Goal: Check status

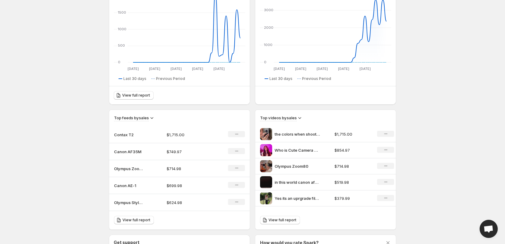
scroll to position [151, 0]
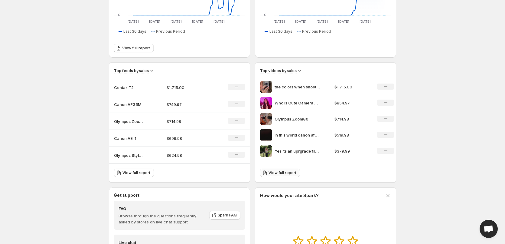
click at [279, 172] on span "View full report" at bounding box center [282, 172] width 28 height 5
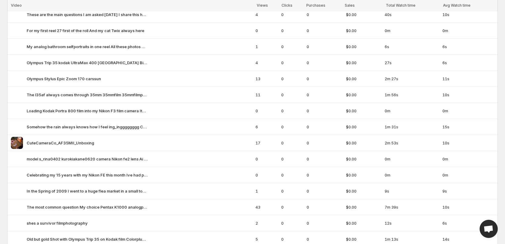
scroll to position [2026, 0]
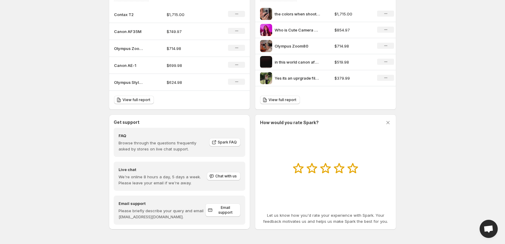
scroll to position [151, 0]
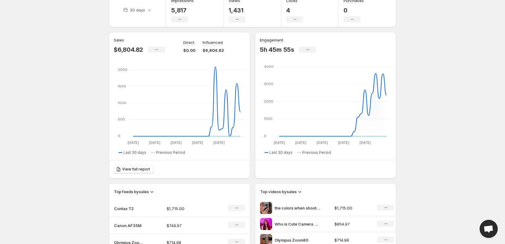
click at [76, 123] on body "Home Feeds Videos Subscription Settings Overview. This page is ready Overview C…" at bounding box center [252, 92] width 505 height 244
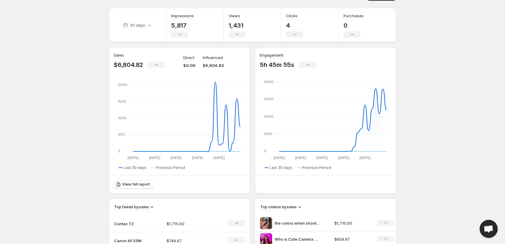
scroll to position [0, 0]
